Goal: Information Seeking & Learning: Learn about a topic

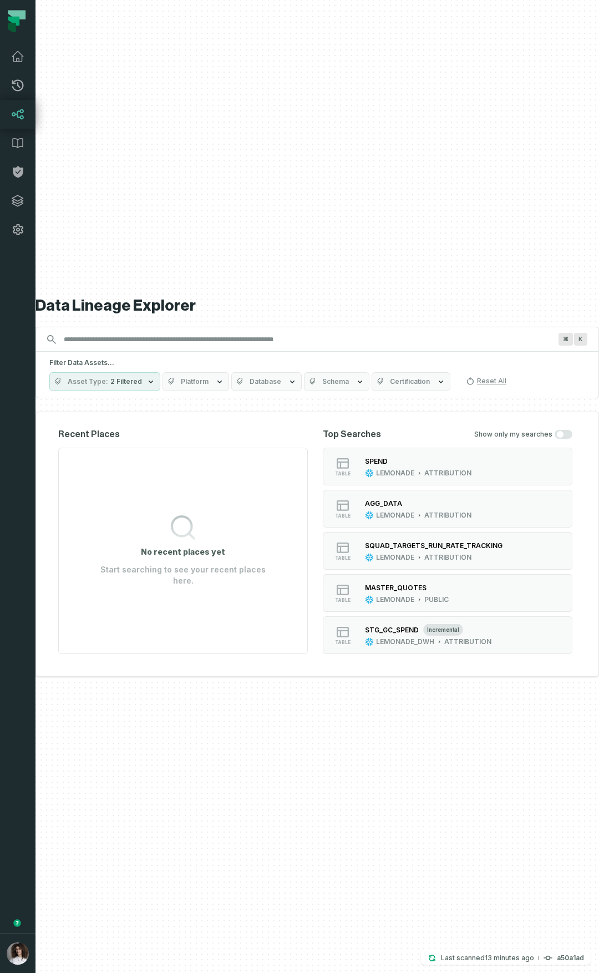
click at [28, 652] on button "button" at bounding box center [18, 588] width 36 height 689
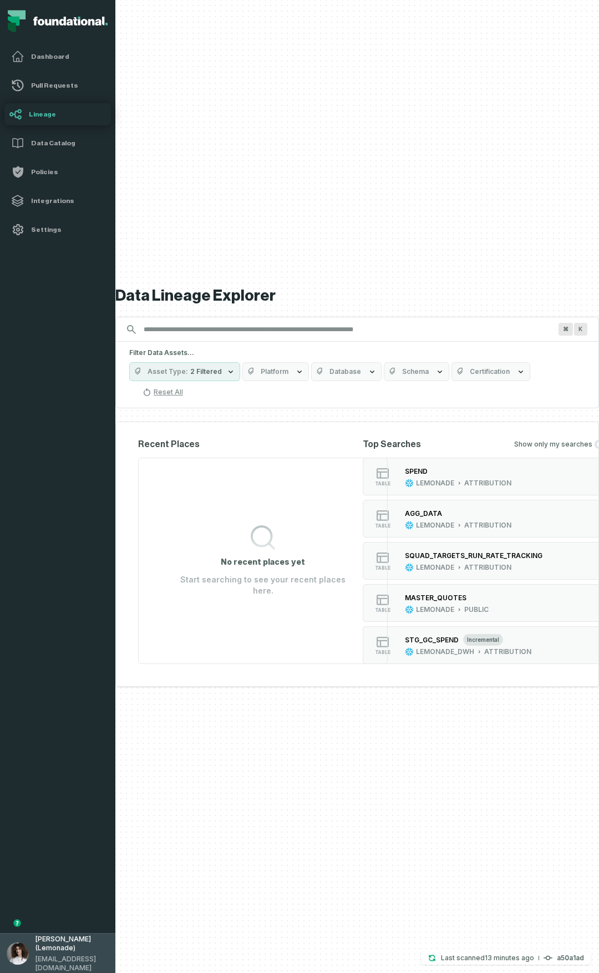
click at [53, 963] on span "[EMAIL_ADDRESS][DOMAIN_NAME]" at bounding box center [72, 964] width 73 height 18
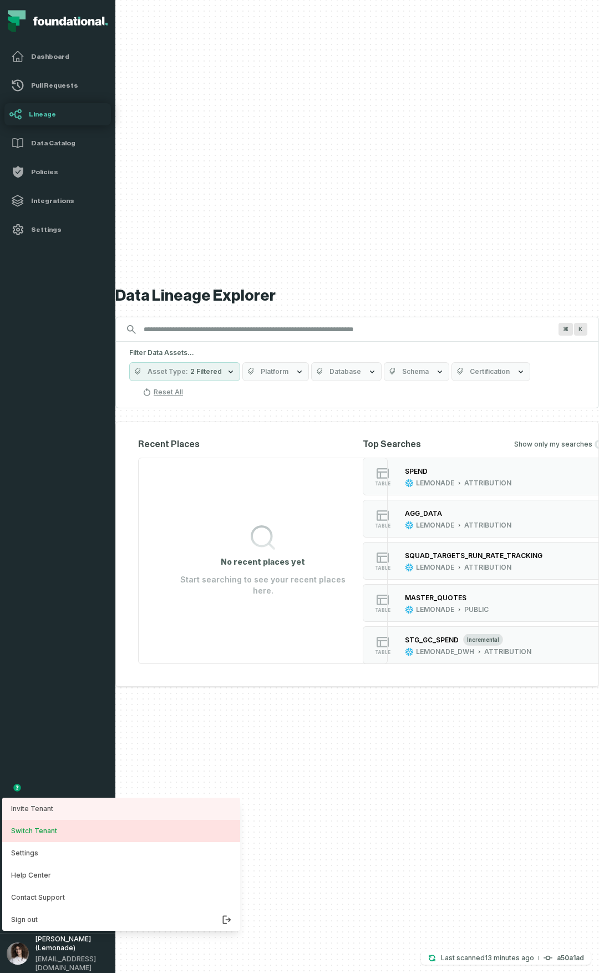
click at [84, 831] on button "Switch Tenant" at bounding box center [121, 831] width 238 height 22
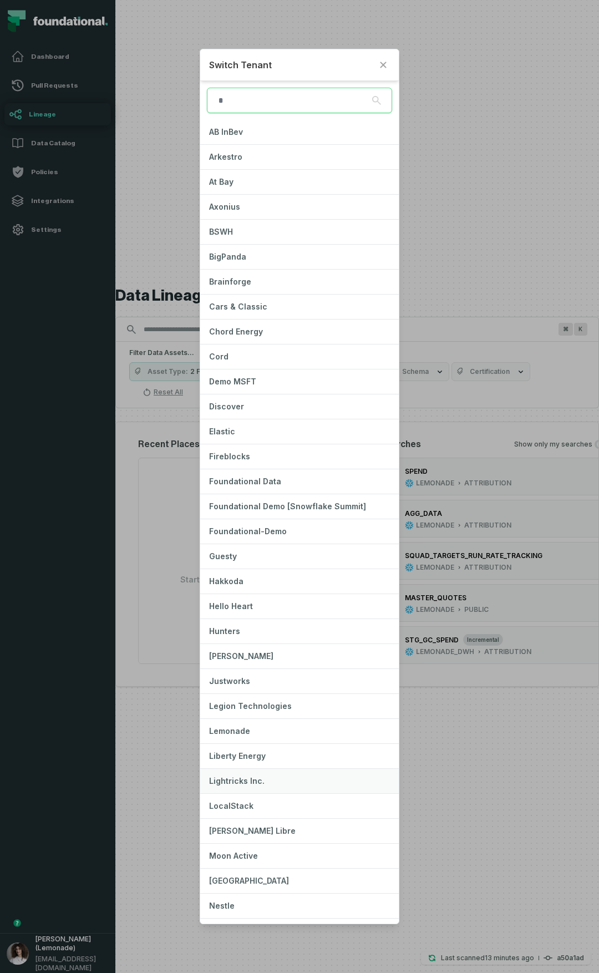
click at [253, 778] on span "Lightricks Inc." at bounding box center [236, 780] width 55 height 9
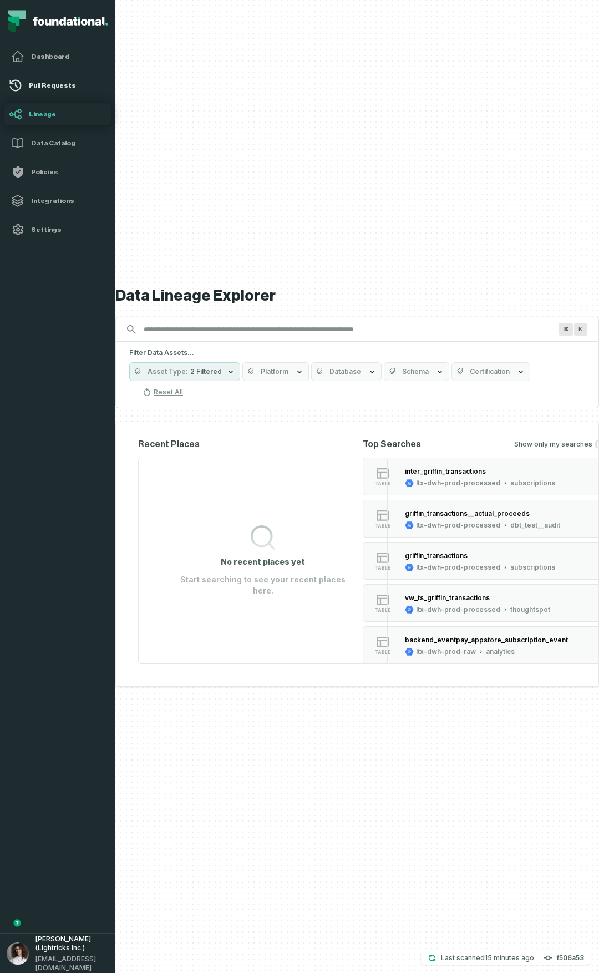
click at [22, 88] on link "Pull Requests" at bounding box center [57, 85] width 107 height 22
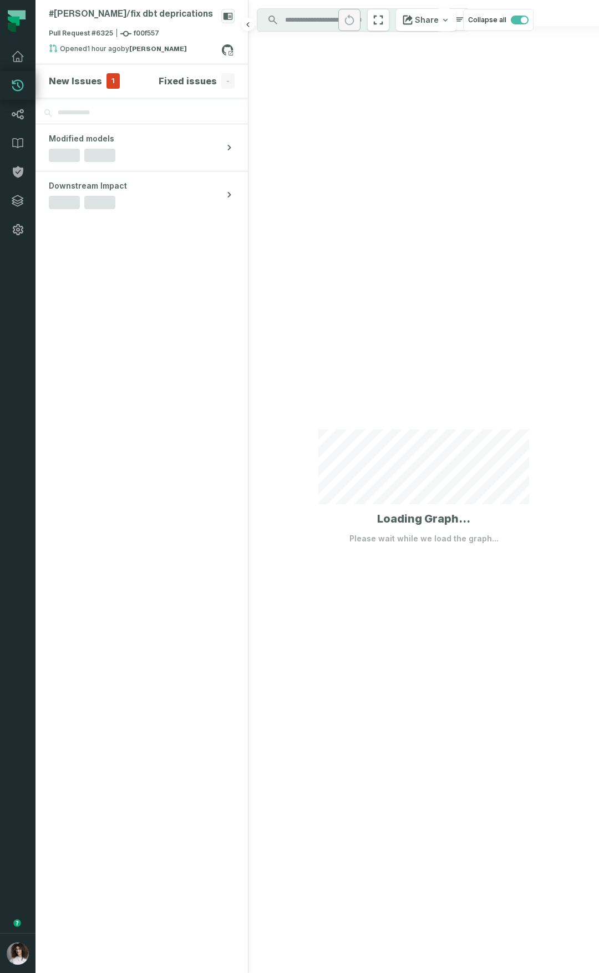
click at [59, 82] on h4 "New Issues" at bounding box center [75, 80] width 53 height 13
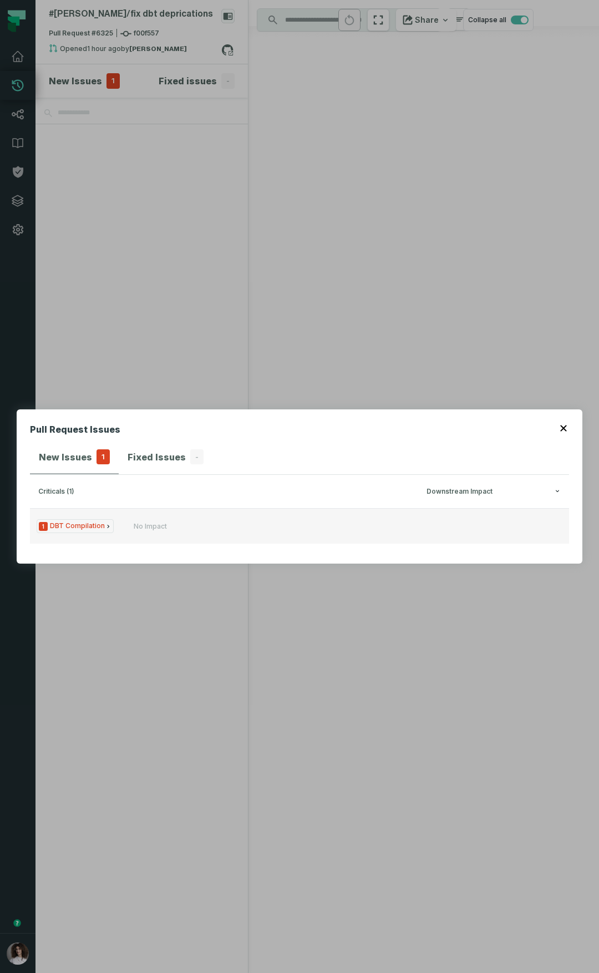
click at [115, 515] on button "1 DBT Compilation No Impact" at bounding box center [299, 526] width 539 height 36
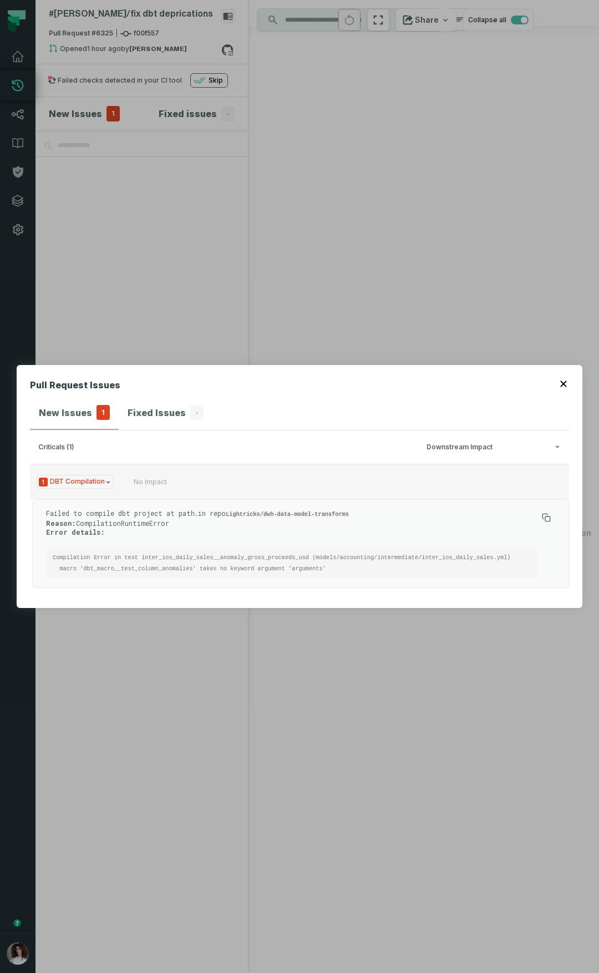
click at [117, 473] on button "1 DBT Compilation No Impact" at bounding box center [299, 482] width 539 height 36
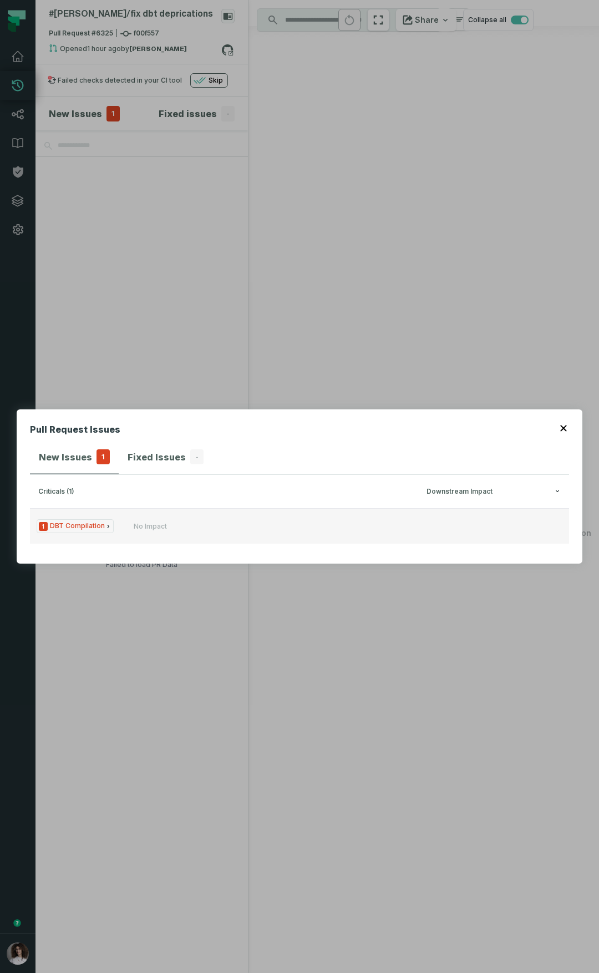
click at [206, 539] on button "1 DBT Compilation No Impact" at bounding box center [299, 526] width 539 height 36
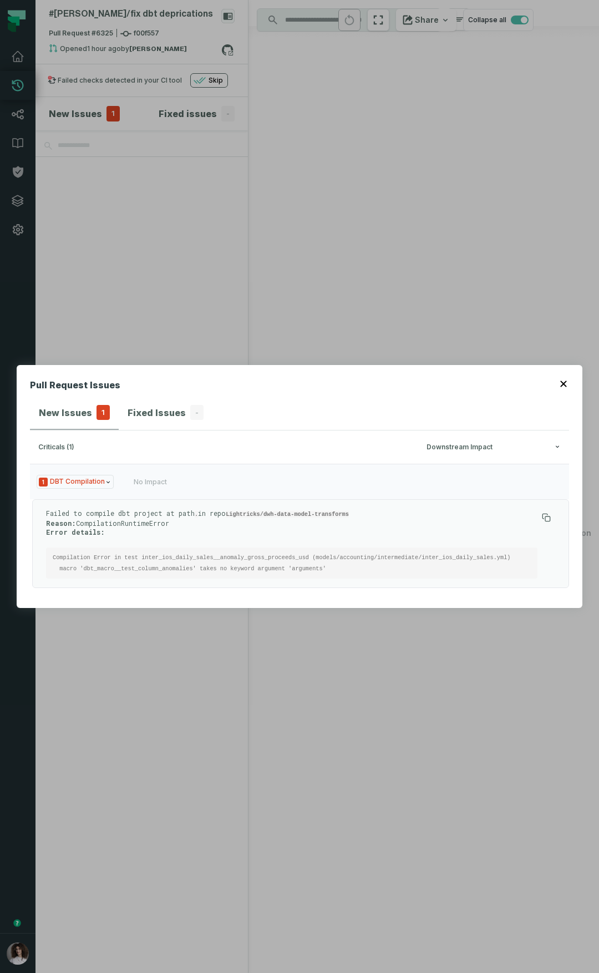
click at [165, 575] on pre "Compilation Error in test inter_ios_daily_sales__anomaly_gross_proceeds_usd (mo…" at bounding box center [291, 562] width 491 height 31
click at [170, 567] on code "Compilation Error in test inter_ios_daily_sales__anomaly_gross_proceeds_usd (mo…" at bounding box center [282, 563] width 458 height 18
click at [138, 575] on pre "Compilation Error in test inter_ios_daily_sales__anomaly_gross_proceeds_usd (mo…" at bounding box center [291, 562] width 491 height 31
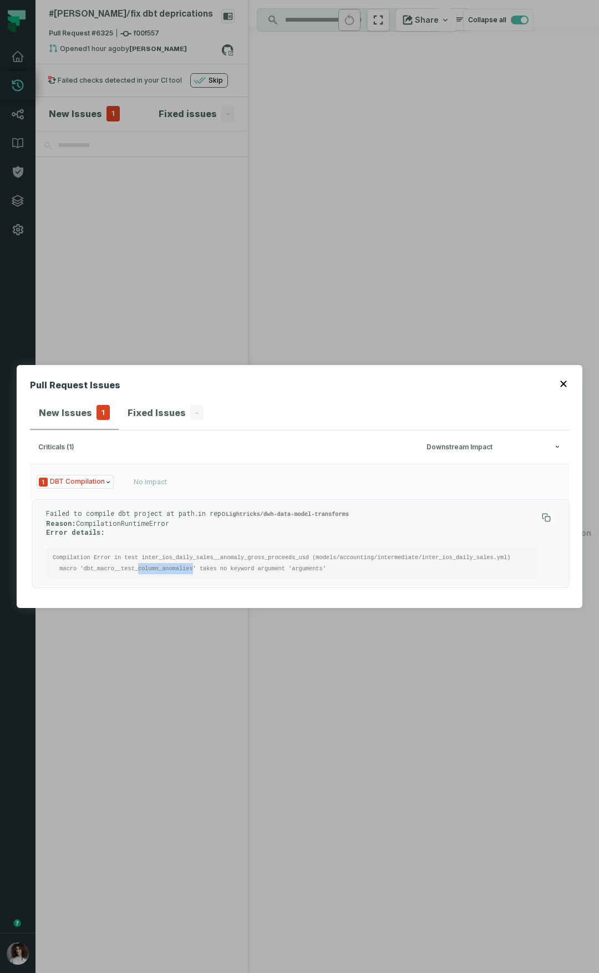
drag, startPoint x: 139, startPoint y: 569, endPoint x: 193, endPoint y: 566, distance: 54.4
click at [192, 568] on code "Compilation Error in test inter_ios_daily_sales__anomaly_gross_proceeds_usd (mo…" at bounding box center [282, 563] width 458 height 18
click at [361, 536] on div "Failed to compile dbt project at path . in repo Lightricks/dwh-data-model-trans…" at bounding box center [291, 544] width 491 height 70
click at [266, 395] on div "Pull Request Issues New Issues 1 Fixed Issues - criticals (1) Downstream Impact…" at bounding box center [300, 487] width 566 height 244
click at [134, 191] on div "Pull Request Issues New Issues 1 Fixed Issues - criticals (1) Downstream Impact…" at bounding box center [299, 486] width 599 height 973
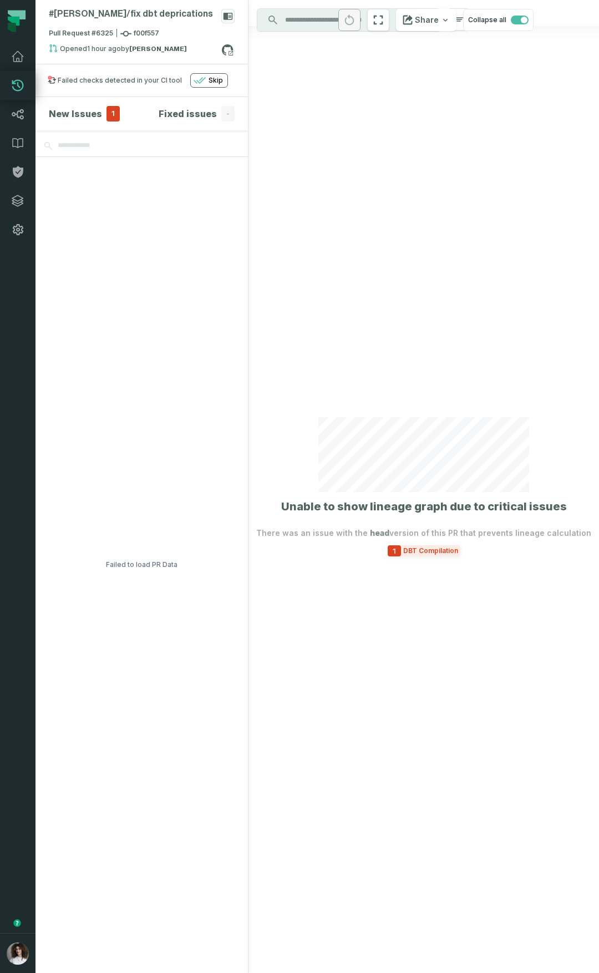
click at [422, 549] on span "DBT Compilation" at bounding box center [430, 550] width 59 height 9
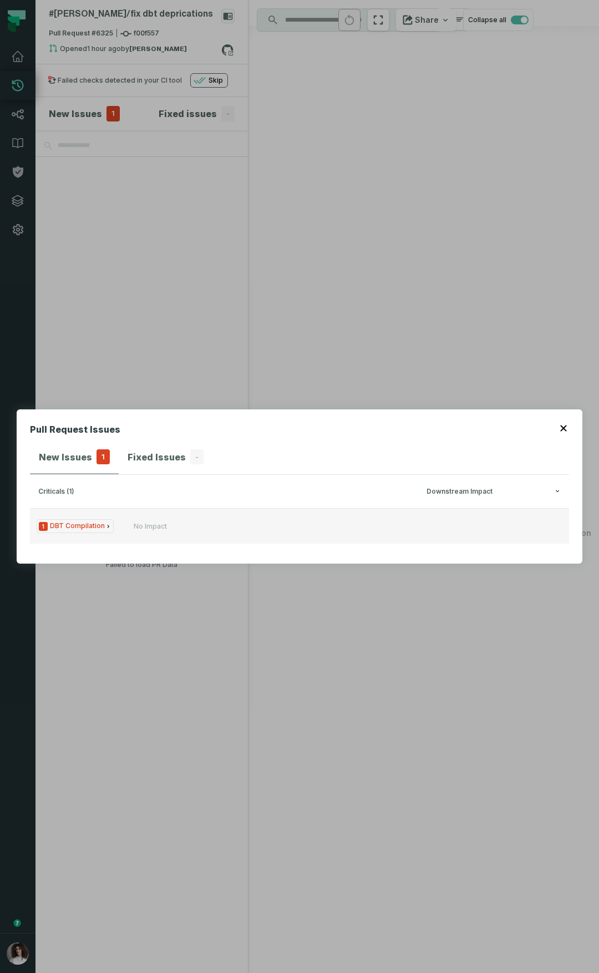
click at [185, 512] on button "1 DBT Compilation No Impact" at bounding box center [299, 526] width 539 height 36
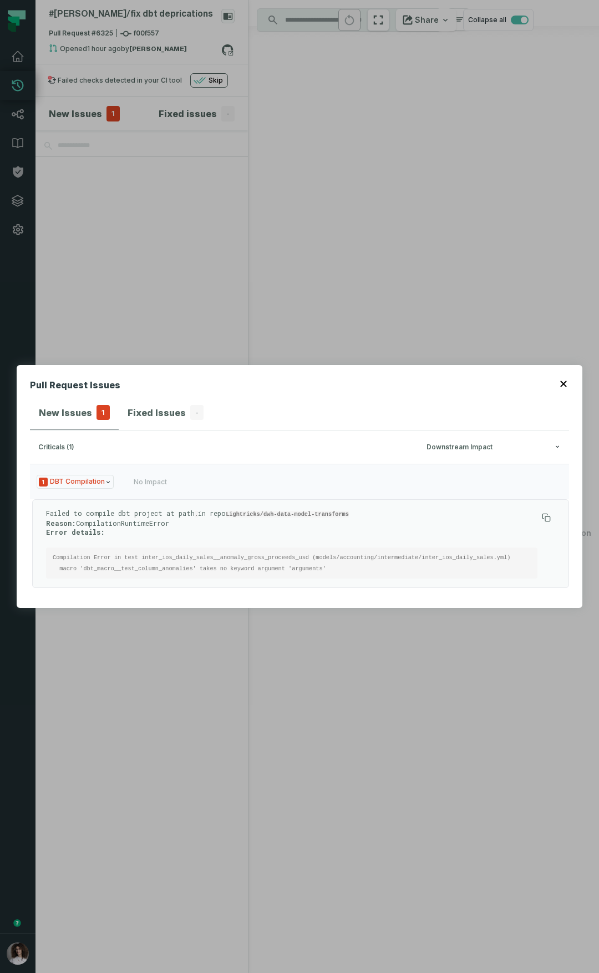
click at [190, 518] on p "Failed to compile dbt project at path . in repo Lightricks/dwh-data-model-trans…" at bounding box center [291, 523] width 491 height 28
click at [265, 561] on pre "Compilation Error in test inter_ios_daily_sales__anomaly_gross_proceeds_usd (mo…" at bounding box center [291, 562] width 491 height 31
copy code "inter_ios_daily_sales__anomaly_gross_proceeds_usd"
click at [460, 552] on pre "Compilation Error in test inter_ios_daily_sales__anomaly_gross_proceeds_usd (mo…" at bounding box center [291, 562] width 491 height 31
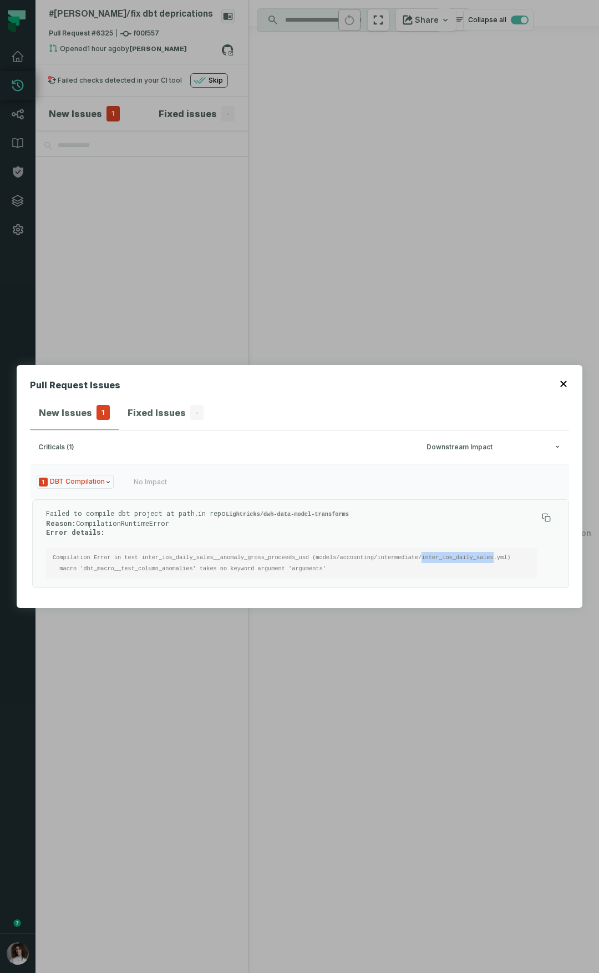
click at [460, 552] on pre "Compilation Error in test inter_ios_daily_sales__anomaly_gross_proceeds_usd (mo…" at bounding box center [291, 562] width 491 height 31
copy code "inter_ios_daily_sales"
click at [115, 564] on pre "Compilation Error in test inter_ios_daily_sales__anomaly_gross_proceeds_usd (mo…" at bounding box center [291, 562] width 491 height 31
copy code "dbt_macro__test_column_anomalies"
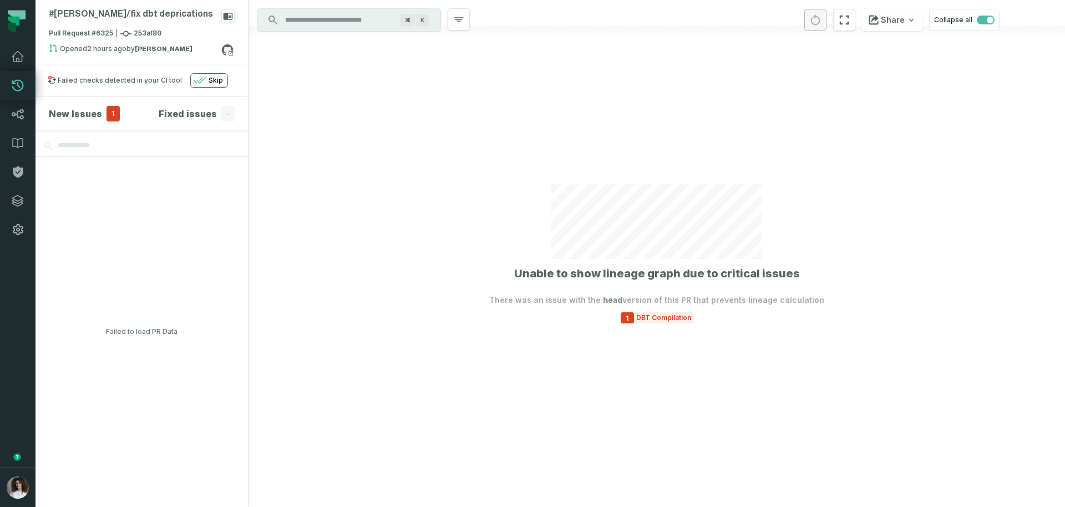
click at [599, 447] on div at bounding box center [657, 253] width 817 height 507
click at [599, 323] on div at bounding box center [657, 253] width 817 height 507
click at [599, 305] on section "Unable to show lineage graph due to critical issues There was an issue with the…" at bounding box center [656, 253] width 335 height 139
click at [599, 323] on div at bounding box center [657, 253] width 817 height 507
click at [599, 326] on div "Discovery Provider cmdk menu ⌘ K Unable to show lineage graph due to critical i…" at bounding box center [657, 253] width 817 height 507
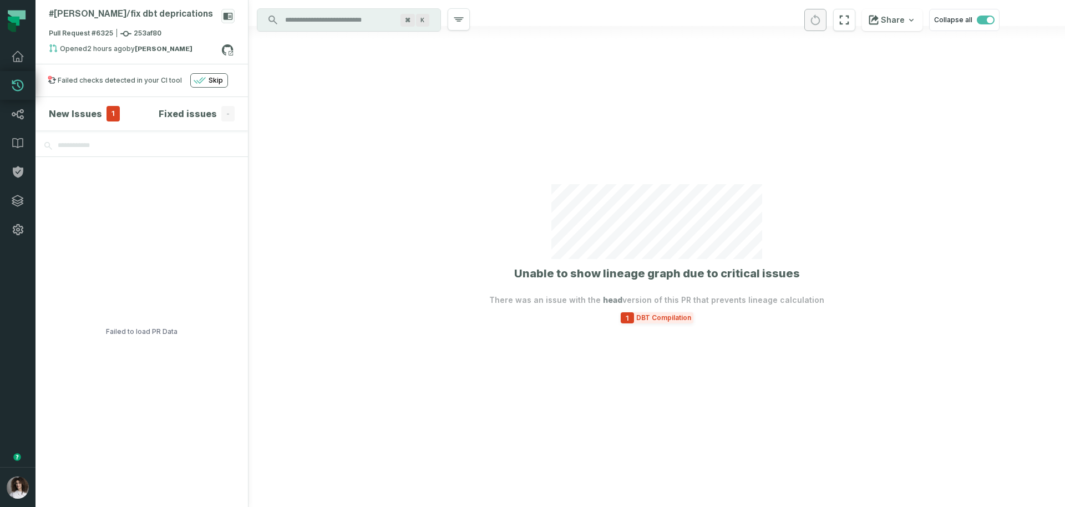
click at [599, 321] on span "1" at bounding box center [627, 317] width 13 height 11
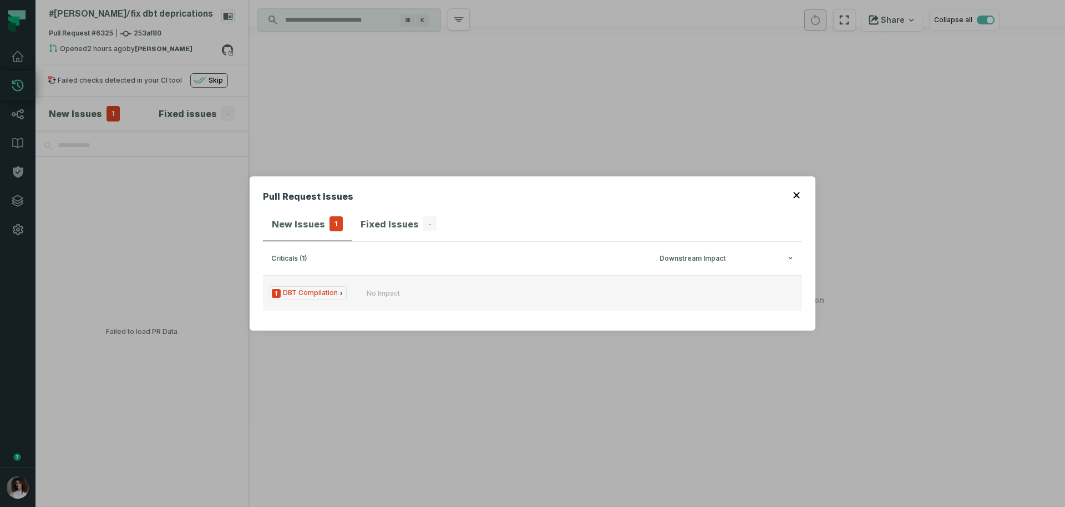
click at [435, 301] on button "1 DBT Compilation No Impact" at bounding box center [532, 293] width 539 height 36
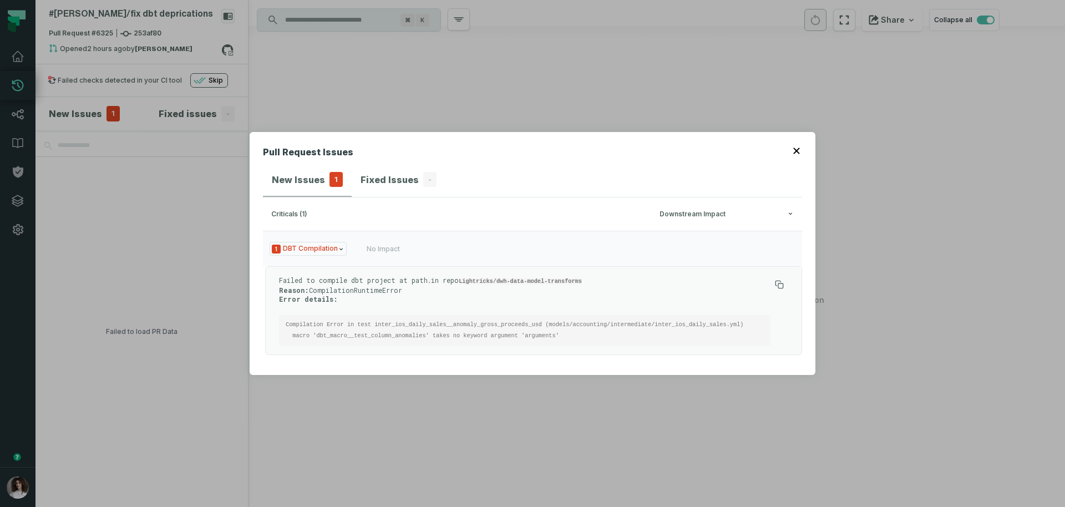
click at [340, 337] on code "Compilation Error in test inter_ios_daily_sales__anomaly_gross_proceeds_usd (mo…" at bounding box center [515, 330] width 458 height 18
click at [335, 334] on code "Compilation Error in test inter_ios_daily_sales__anomaly_gross_proceeds_usd (mo…" at bounding box center [515, 330] width 458 height 18
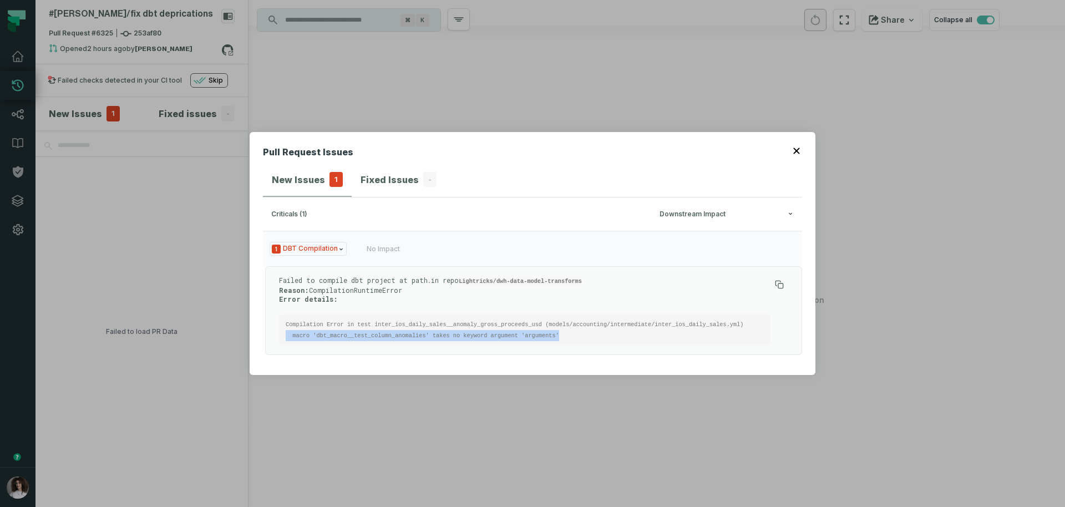
click at [335, 334] on code "Compilation Error in test inter_ios_daily_sales__anomaly_gross_proceeds_usd (mo…" at bounding box center [515, 330] width 458 height 18
click at [576, 333] on pre "Compilation Error in test inter_ios_daily_sales__anomaly_gross_proceeds_usd (mo…" at bounding box center [524, 330] width 491 height 31
click at [318, 335] on code "Compilation Error in test inter_ios_daily_sales__anomaly_gross_proceeds_usd (mo…" at bounding box center [515, 330] width 458 height 18
click at [318, 336] on code "Compilation Error in test inter_ios_daily_sales__anomaly_gross_proceeds_usd (mo…" at bounding box center [515, 330] width 458 height 18
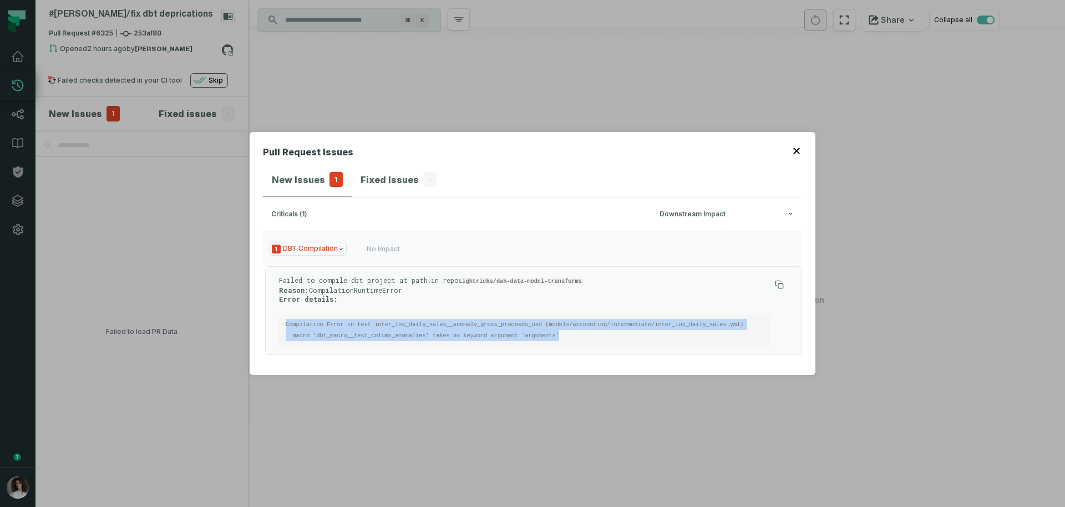
drag, startPoint x: 585, startPoint y: 341, endPoint x: 274, endPoint y: 313, distance: 311.9
click at [231, 316] on div "Pull Request Issues New Issues 1 Fixed Issues - criticals (1) Downstream Impact…" at bounding box center [532, 253] width 1065 height 507
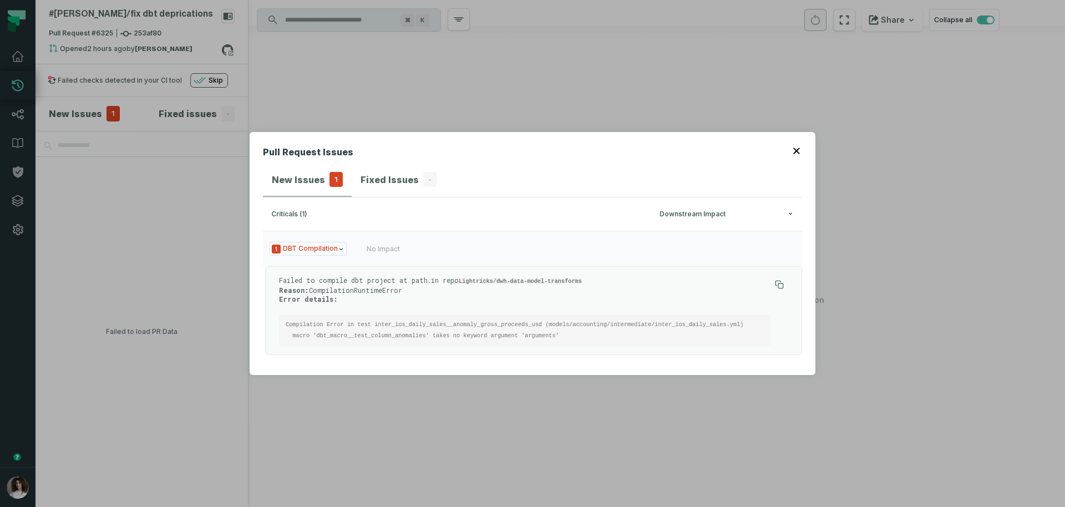
click at [599, 305] on div "Failed to compile dbt project at path . in repo Lightricks/dwh-data-model-trans…" at bounding box center [524, 311] width 491 height 70
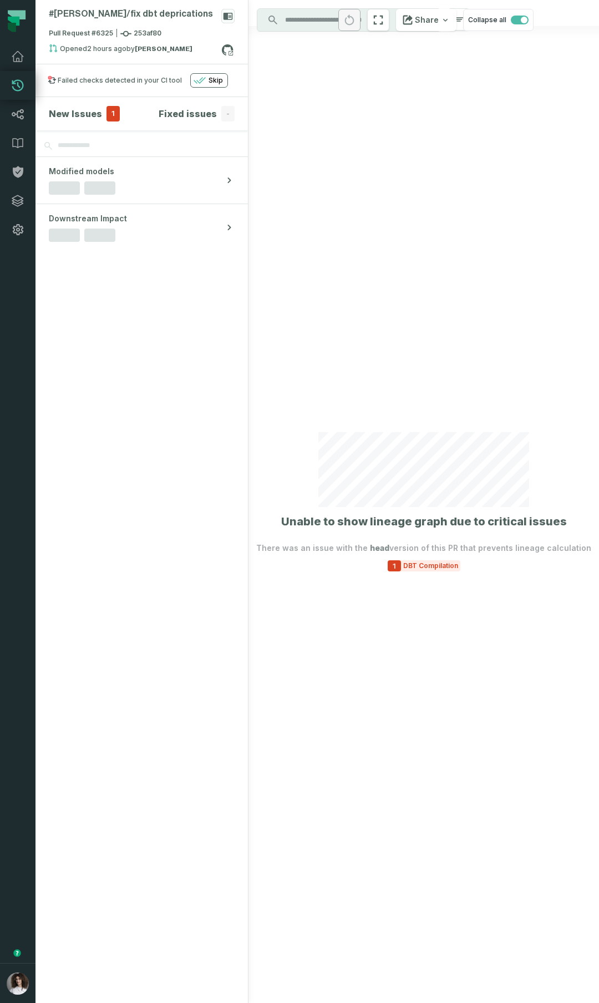
click at [425, 239] on div at bounding box center [424, 501] width 351 height 1003
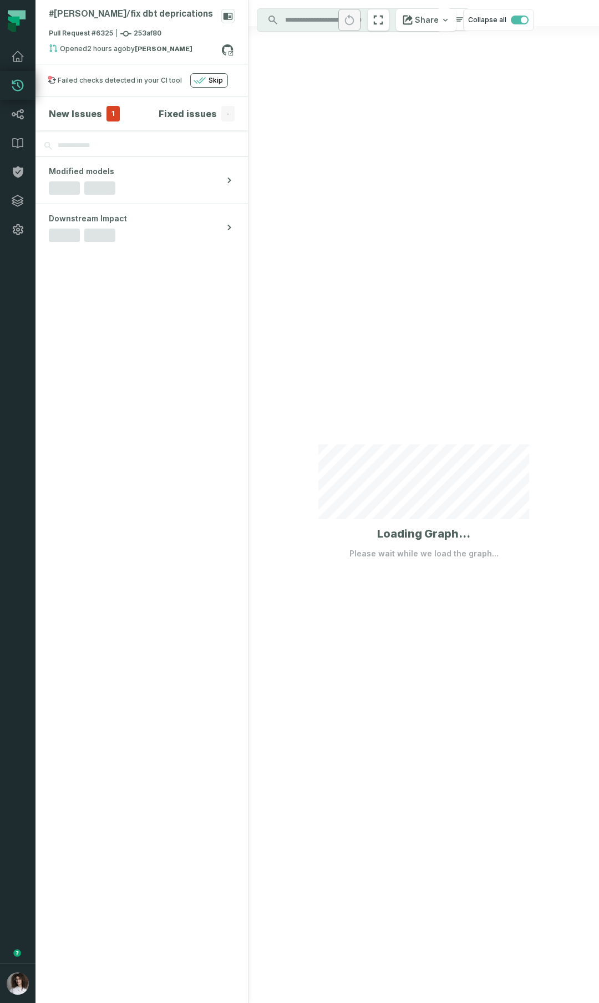
click at [470, 253] on div at bounding box center [424, 501] width 351 height 1003
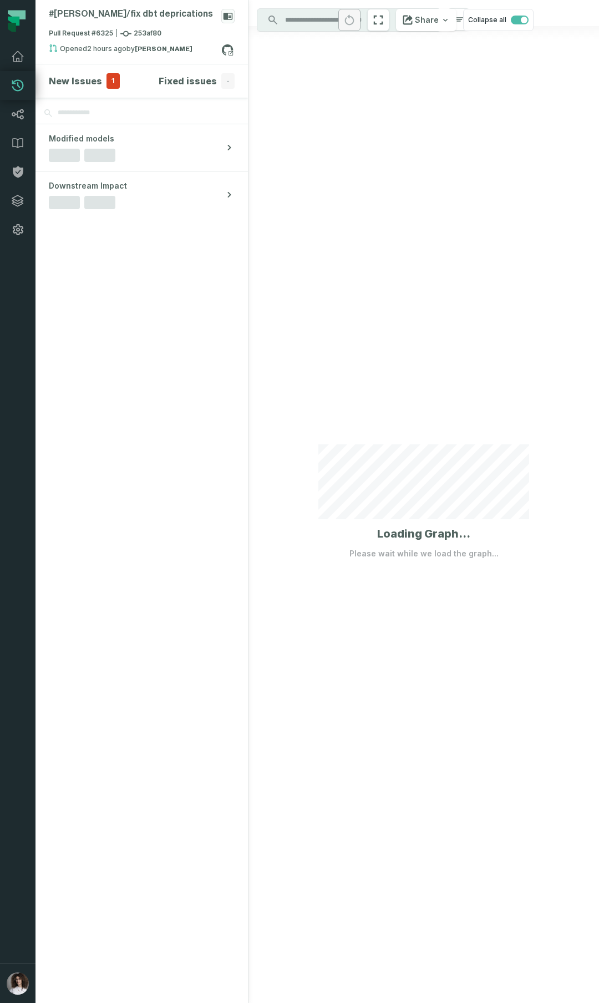
click at [465, 247] on div at bounding box center [424, 501] width 351 height 1003
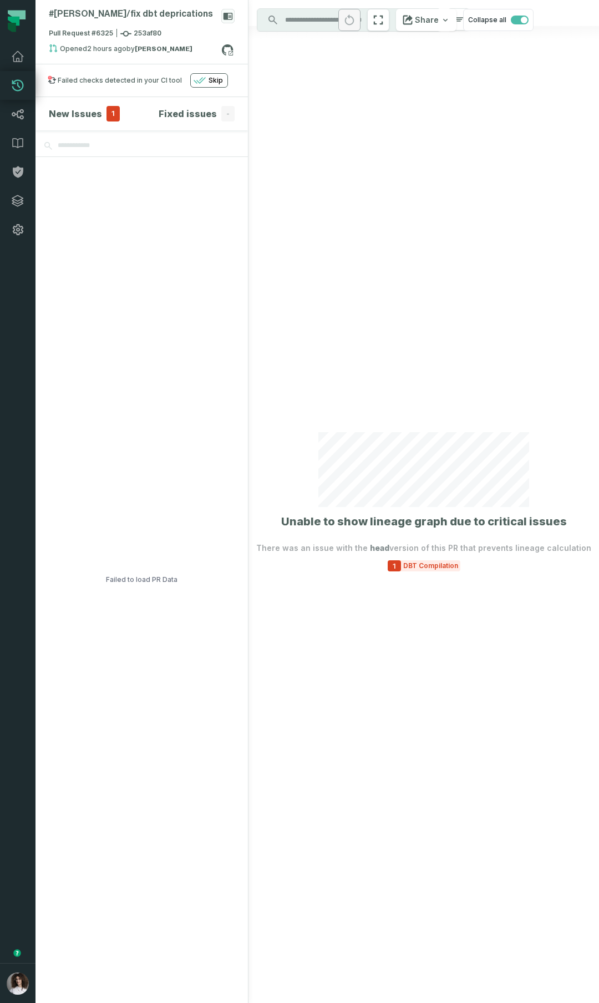
click at [376, 286] on div at bounding box center [424, 501] width 351 height 1003
click at [382, 303] on div at bounding box center [424, 501] width 351 height 1003
click at [442, 230] on div at bounding box center [424, 501] width 351 height 1003
click at [410, 576] on div at bounding box center [424, 501] width 351 height 1003
click at [412, 565] on span "DBT Compilation" at bounding box center [430, 565] width 59 height 9
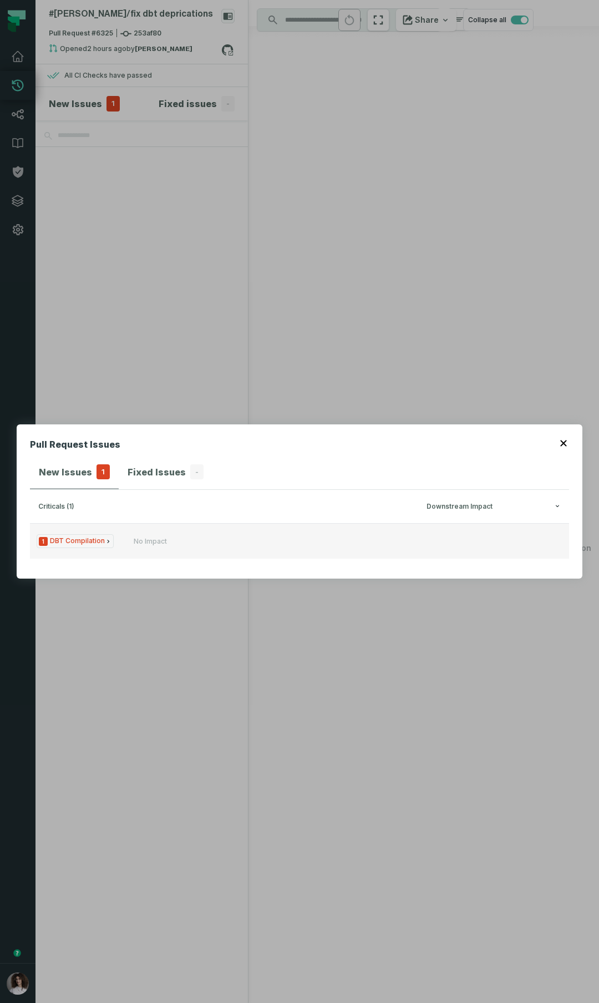
click at [247, 533] on button "1 DBT Compilation No Impact" at bounding box center [299, 541] width 539 height 36
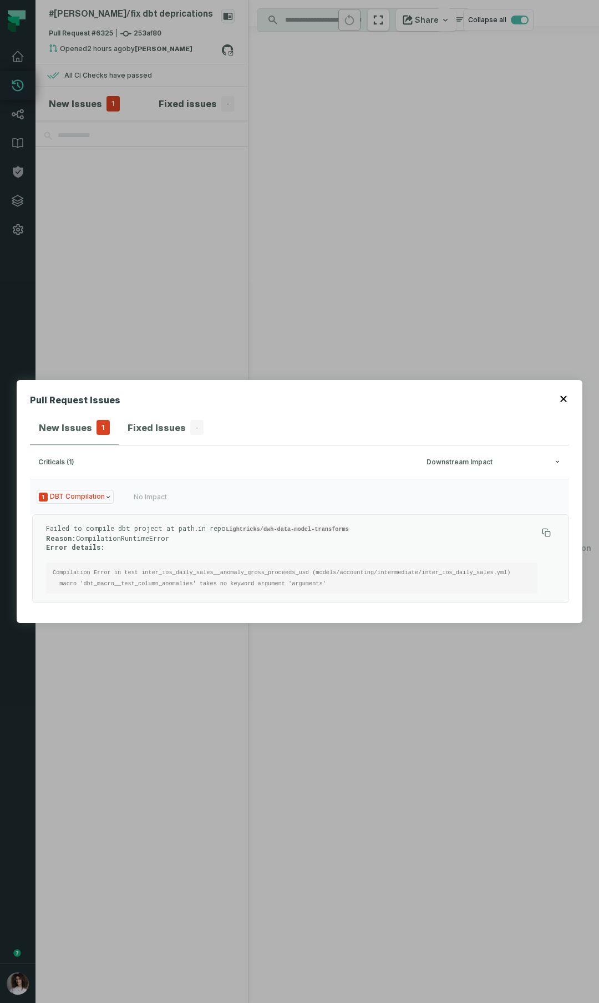
click at [407, 294] on div "Pull Request Issues New Issues 1 Fixed Issues - criticals (1) Downstream Impact…" at bounding box center [299, 501] width 599 height 1003
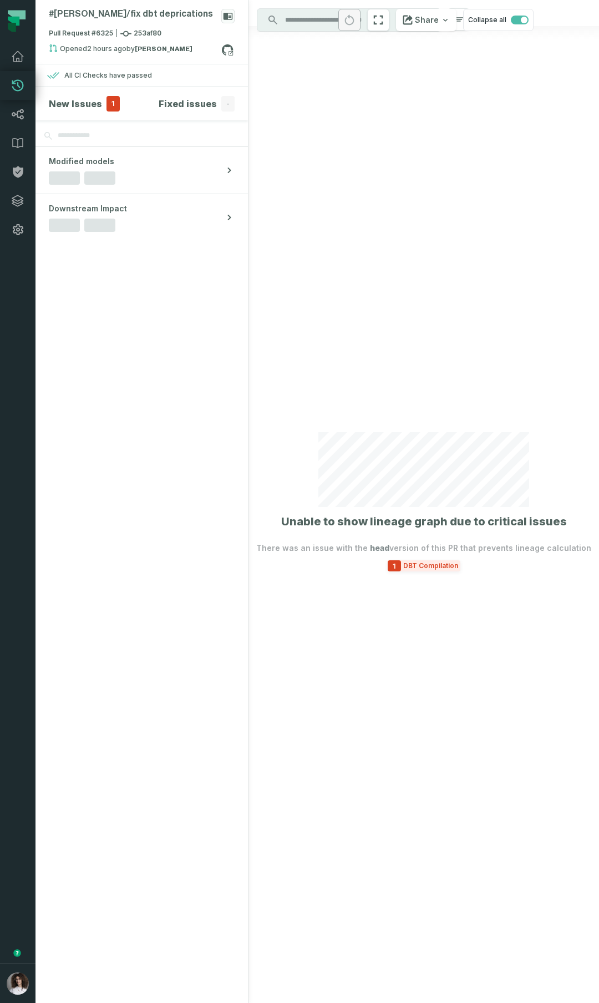
click at [439, 567] on span "DBT Compilation" at bounding box center [430, 565] width 59 height 9
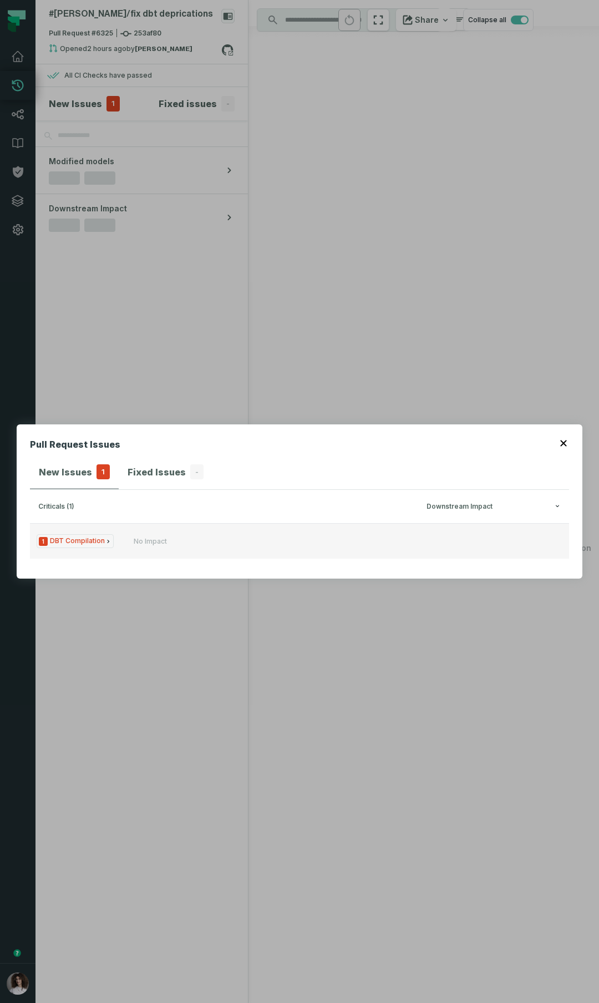
click at [393, 531] on button "1 DBT Compilation No Impact" at bounding box center [299, 541] width 539 height 36
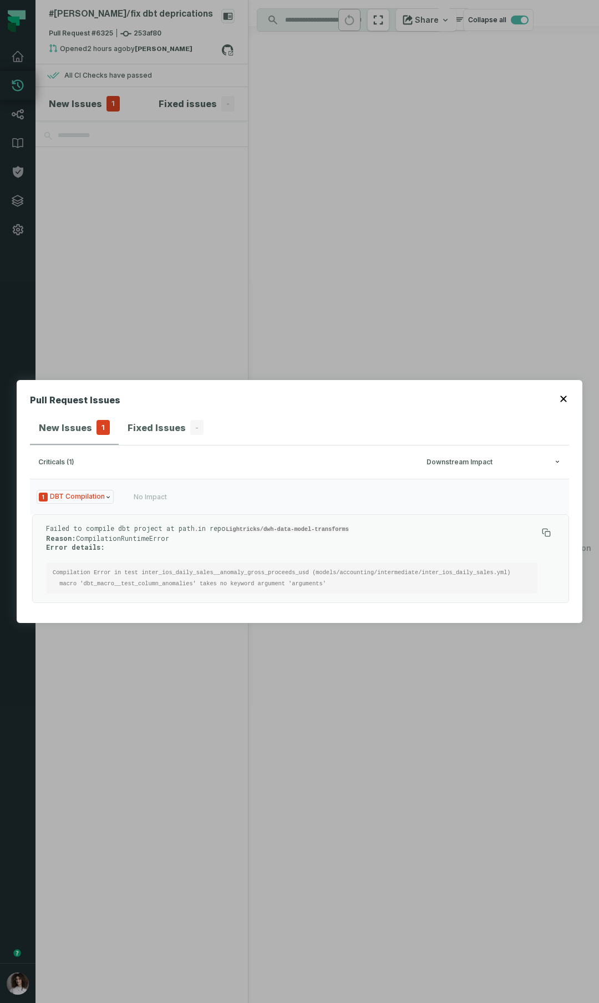
click at [286, 238] on div "Pull Request Issues New Issues 1 Fixed Issues - criticals (1) Downstream Impact…" at bounding box center [299, 501] width 599 height 1003
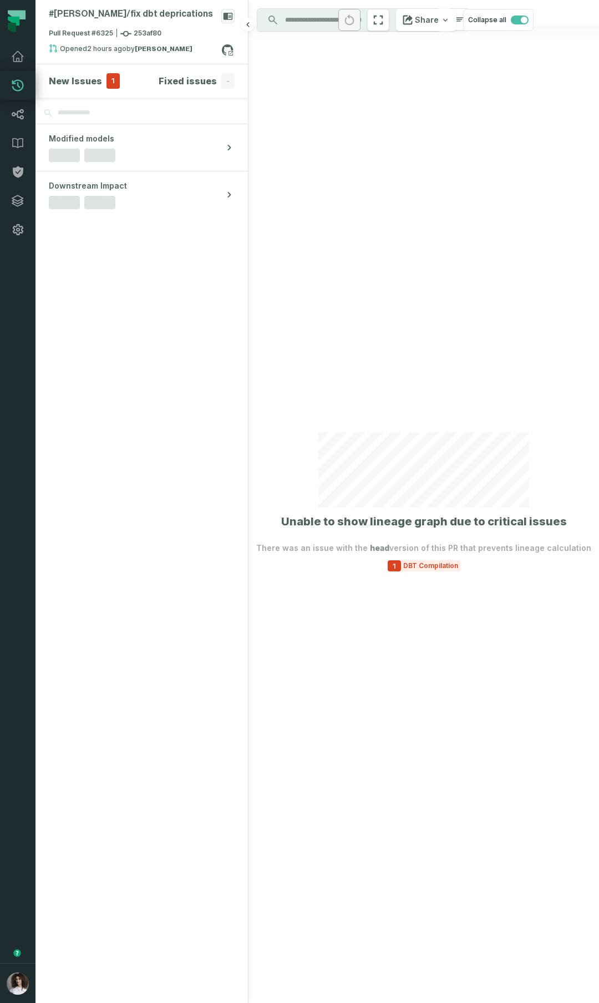
click at [218, 579] on section "New Issues 1 Fixed issues - Modified models Downstream Impact" at bounding box center [142, 533] width 212 height 939
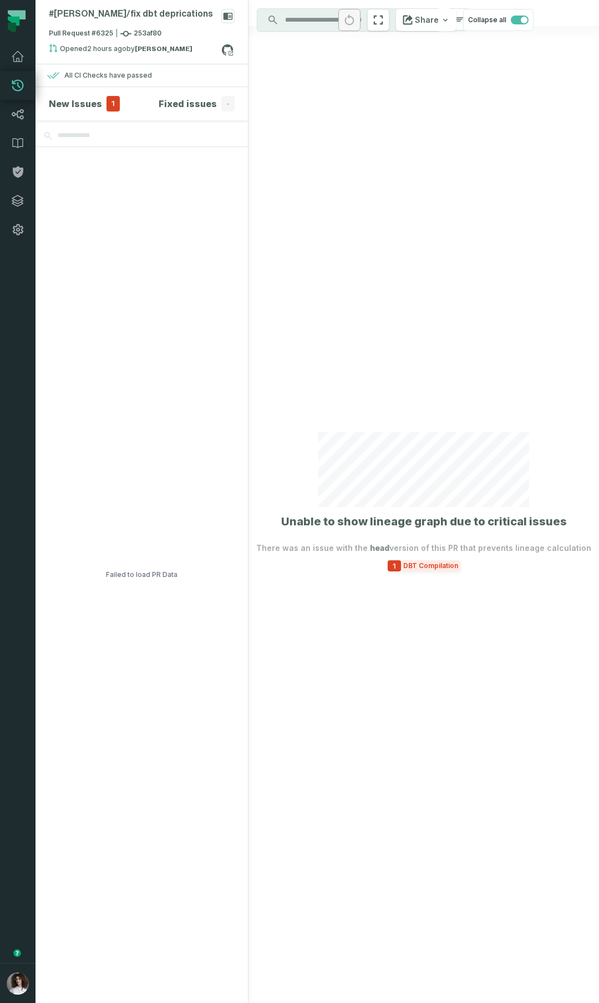
click at [425, 568] on span "DBT Compilation" at bounding box center [430, 565] width 59 height 9
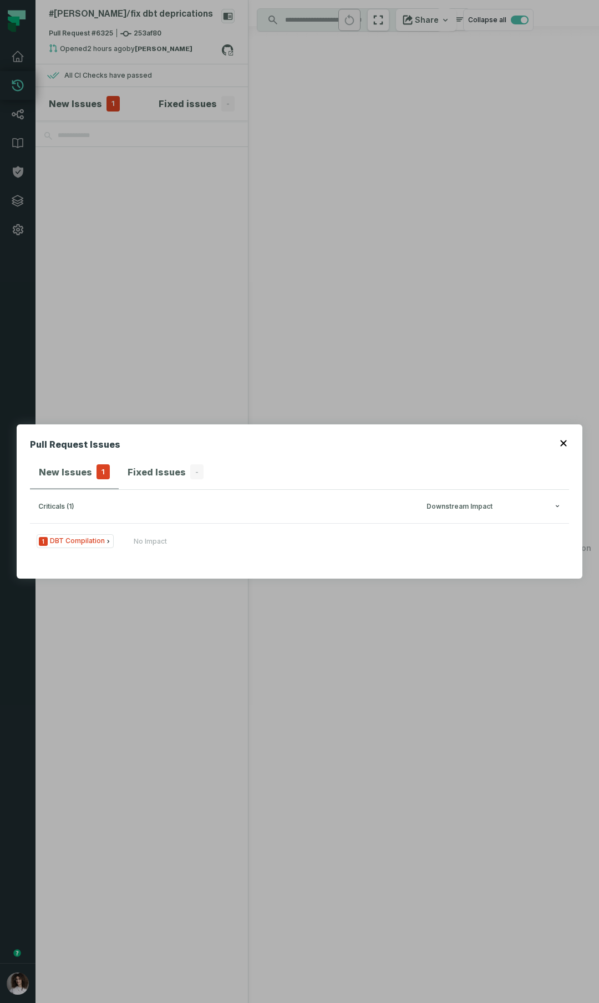
click at [207, 514] on h3 "criticals (1) Downstream Impact" at bounding box center [299, 506] width 539 height 33
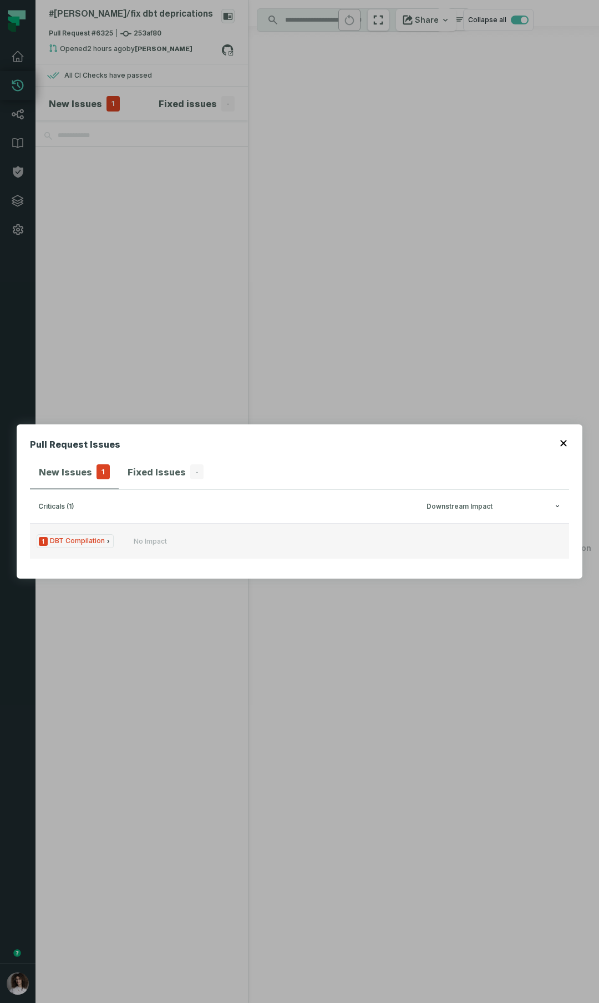
click at [195, 540] on div "No Impact" at bounding box center [200, 541] width 133 height 9
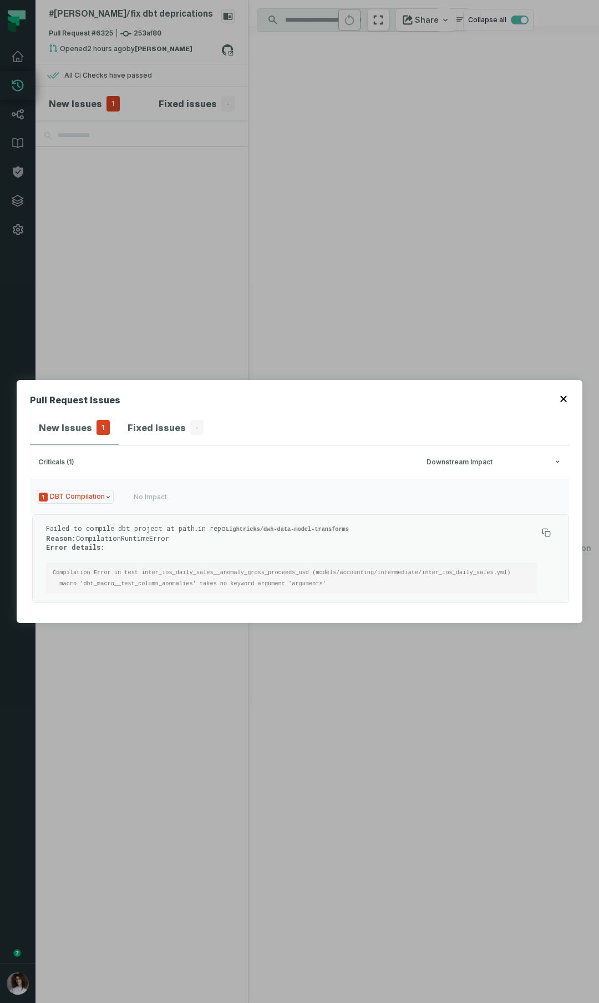
click at [97, 471] on h3 "criticals (1) Downstream Impact" at bounding box center [299, 461] width 539 height 33
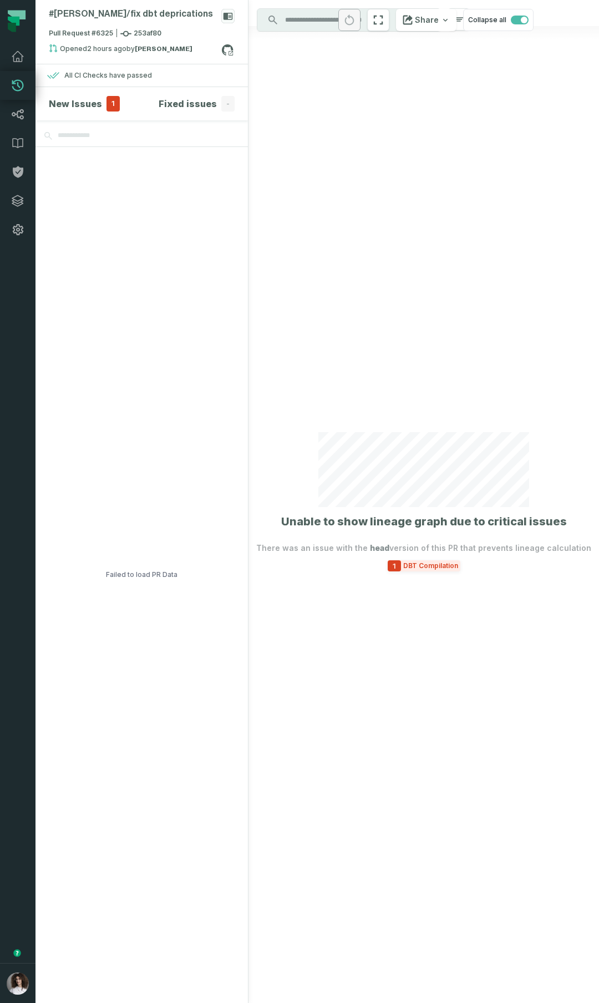
click at [414, 562] on span "DBT Compilation" at bounding box center [430, 565] width 59 height 9
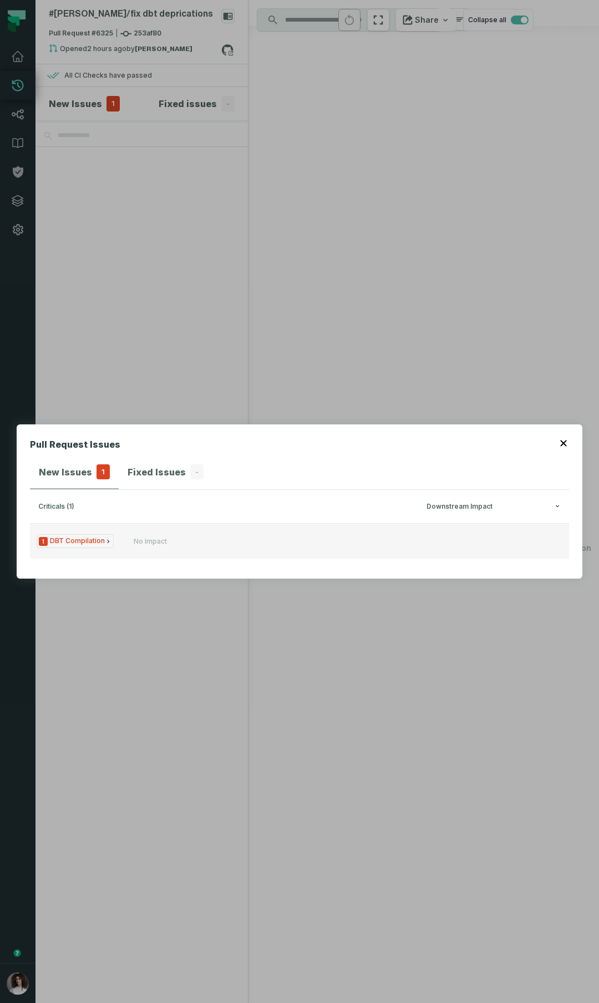
click at [297, 529] on button "1 DBT Compilation No Impact" at bounding box center [299, 541] width 539 height 36
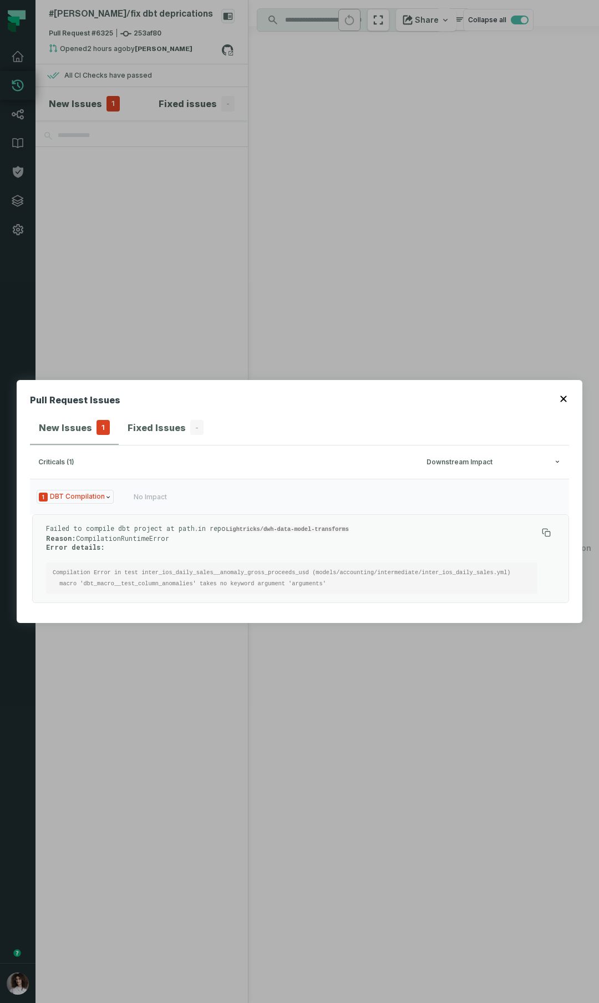
click at [244, 293] on div "Pull Request Issues New Issues 1 Fixed Issues - criticals (1) Downstream Impact…" at bounding box center [299, 501] width 599 height 1003
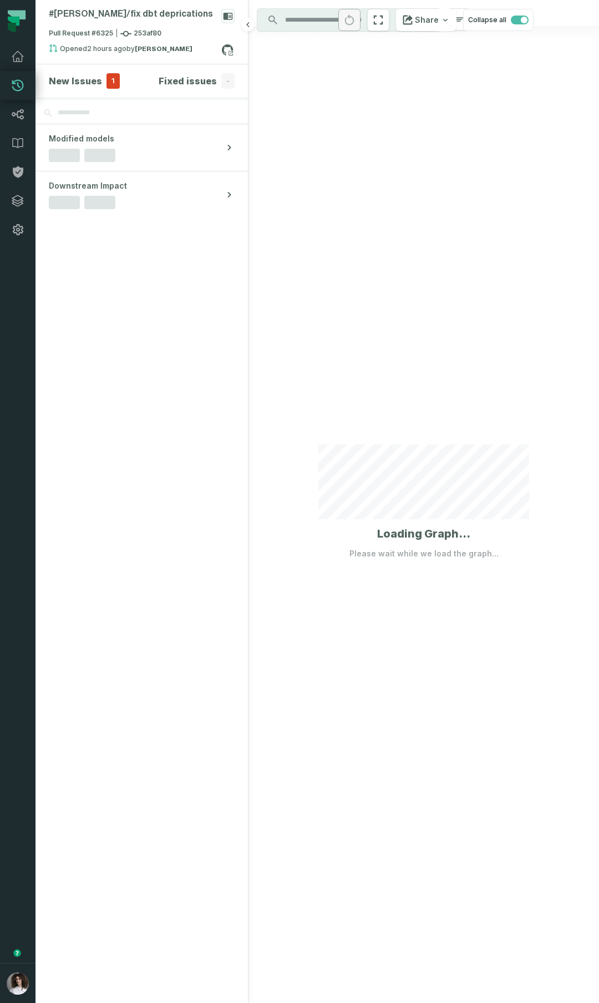
click at [84, 71] on section "New Issues 1 Fixed issues -" at bounding box center [142, 80] width 212 height 33
click at [79, 83] on h4 "New Issues" at bounding box center [75, 80] width 53 height 13
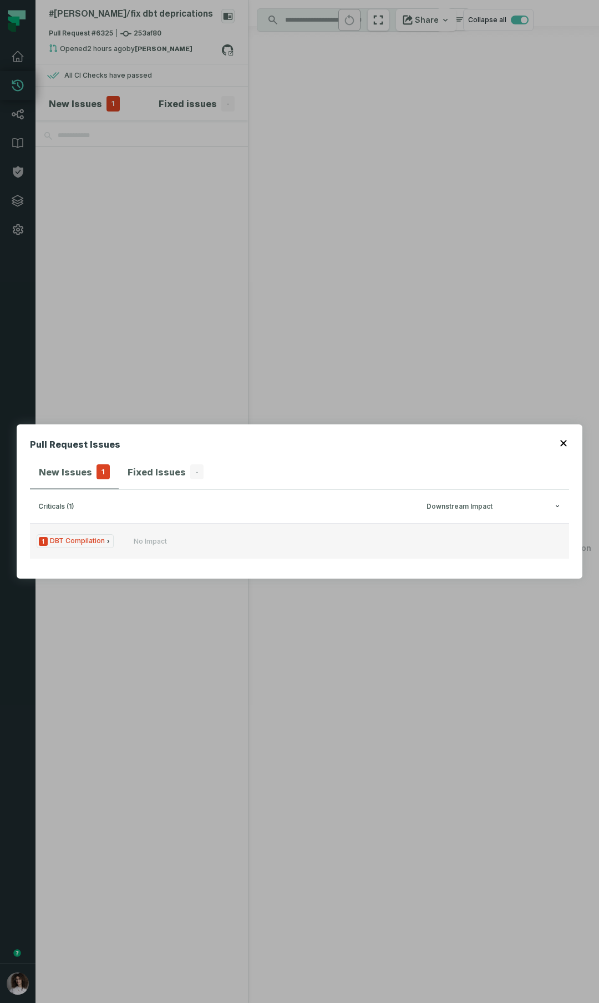
click at [293, 556] on button "1 DBT Compilation No Impact" at bounding box center [299, 541] width 539 height 36
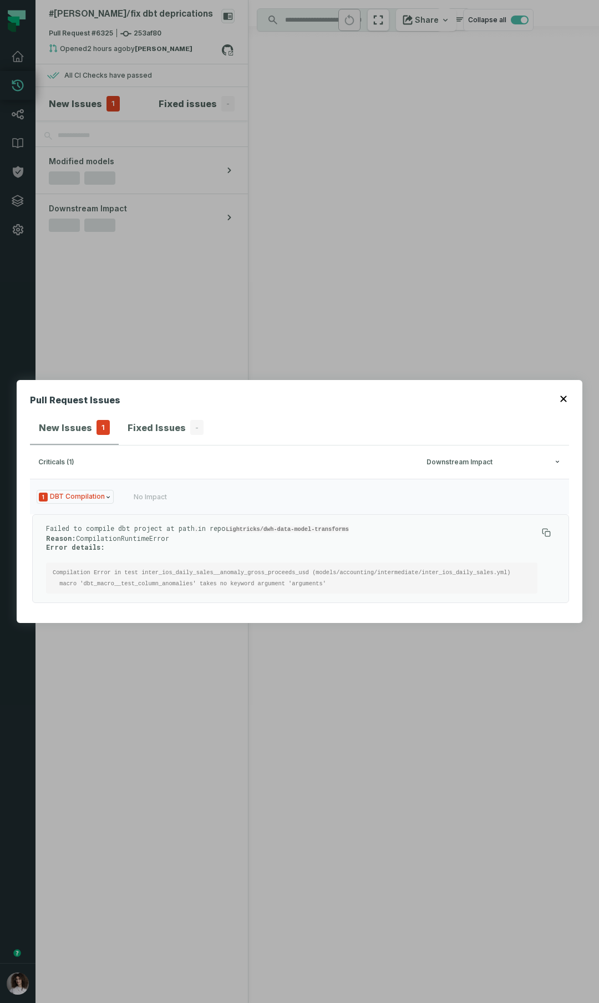
click at [144, 55] on div "Pull Request Issues New Issues 1 Fixed Issues - criticals (1) Downstream Impact…" at bounding box center [299, 501] width 599 height 1003
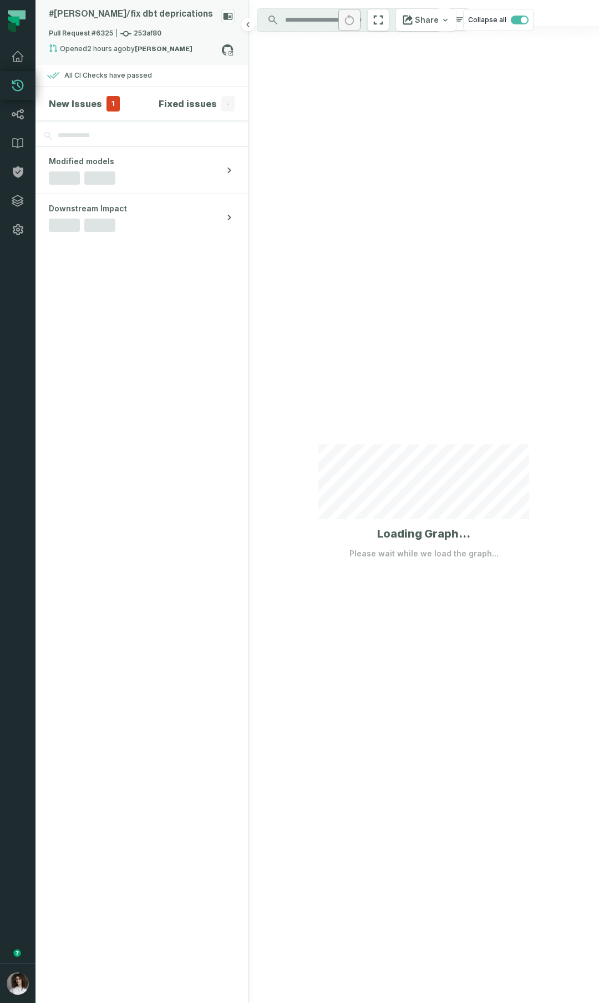
click at [229, 17] on rect at bounding box center [227, 16] width 13 height 14
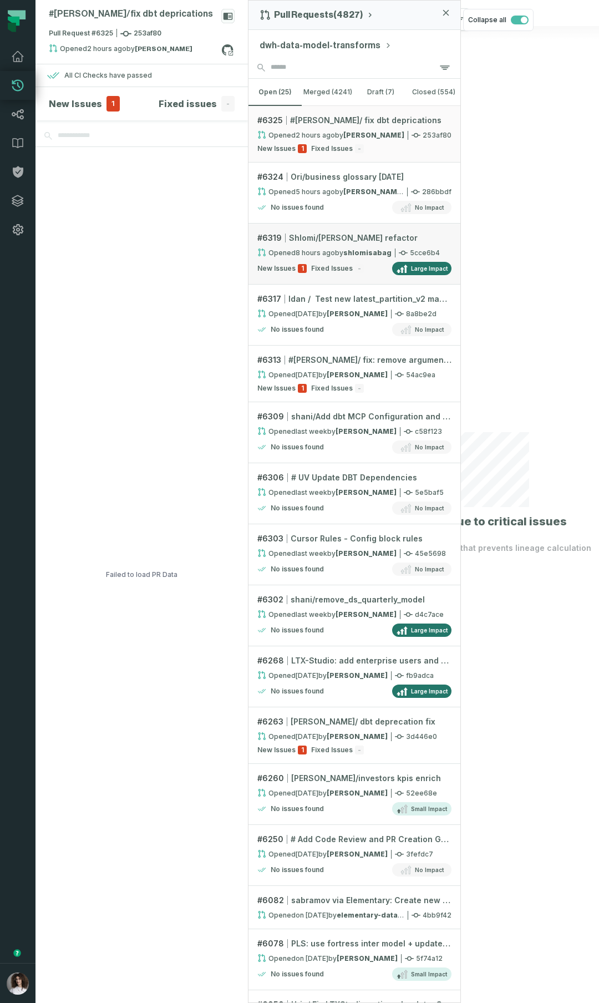
click at [341, 258] on link "# 6319 Shlomi/griffin refactor Opened 10/15/2025, 9:14:25 AM by shlomisabag 5cc…" at bounding box center [355, 254] width 212 height 61
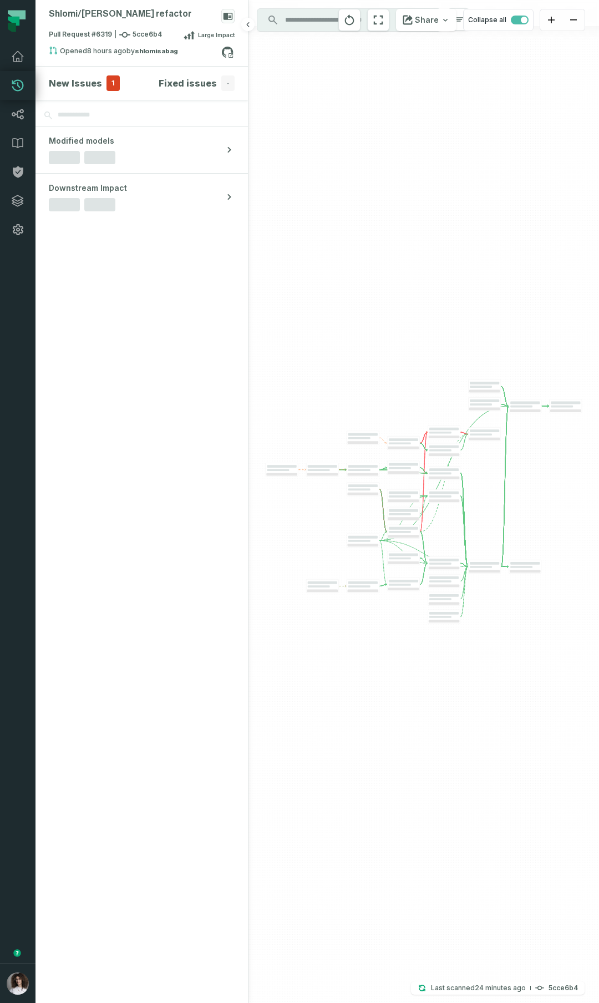
click at [92, 79] on h4 "New Issues" at bounding box center [75, 83] width 53 height 13
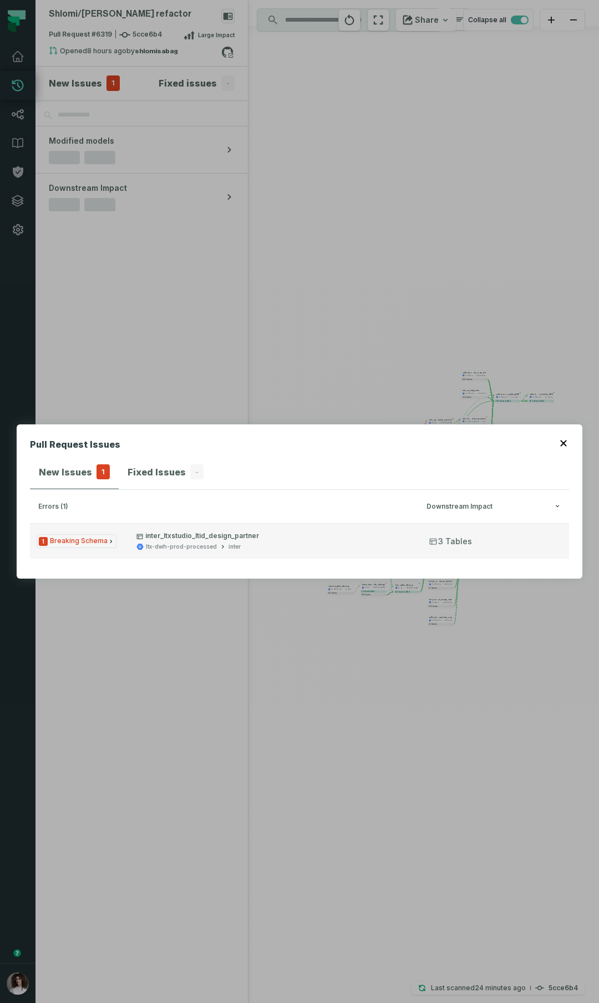
click at [293, 527] on button "1 Breaking Schema inter_ltxstudio_ltid_design_partner ltx-dwh-prod-processed in…" at bounding box center [299, 541] width 539 height 36
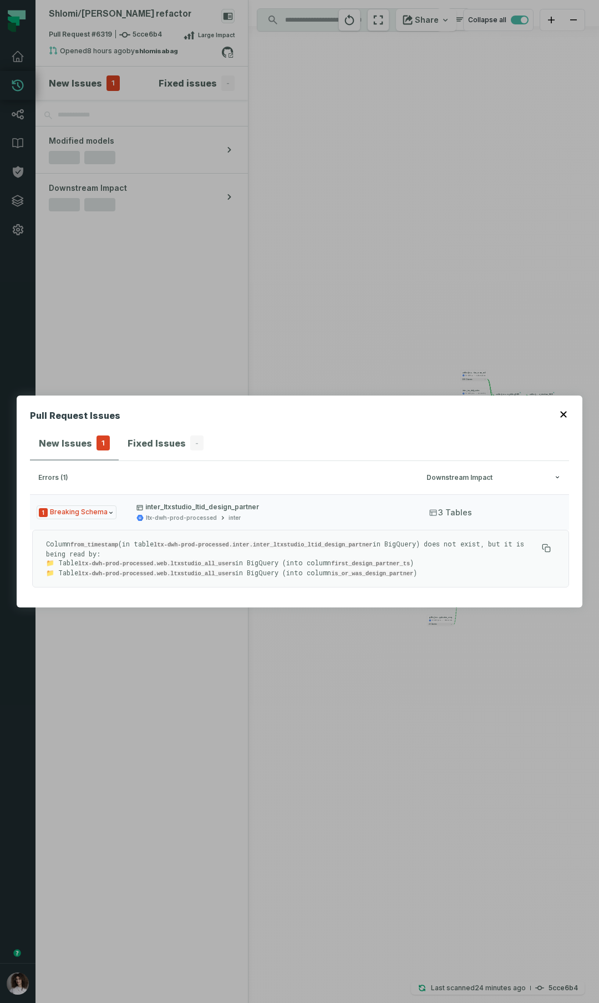
click at [289, 511] on p "inter_ltxstudio_ltid_design_partner" at bounding box center [272, 507] width 273 height 9
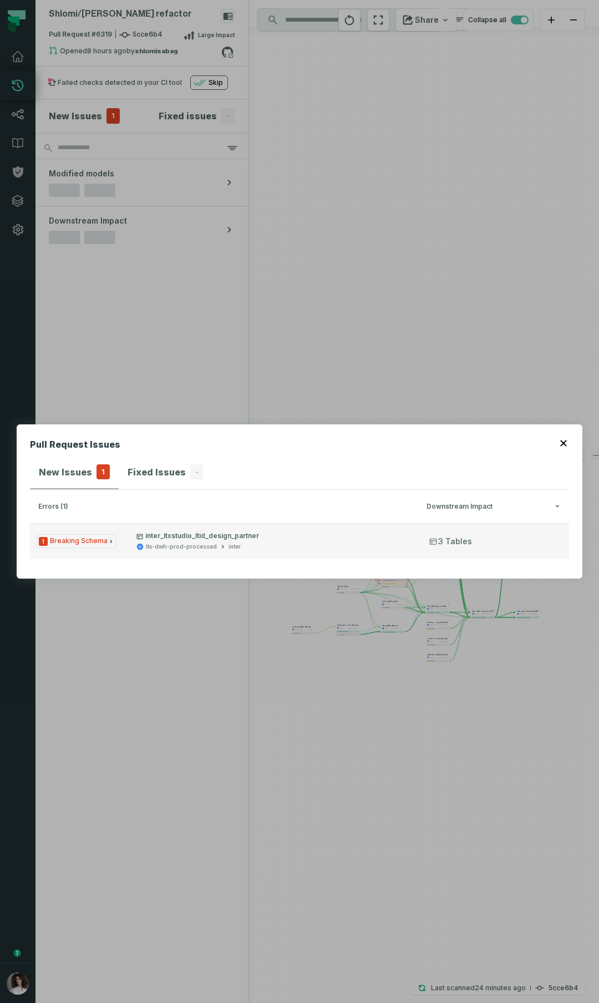
click at [287, 547] on div "ltx-dwh-prod-processed inter" at bounding box center [272, 546] width 273 height 8
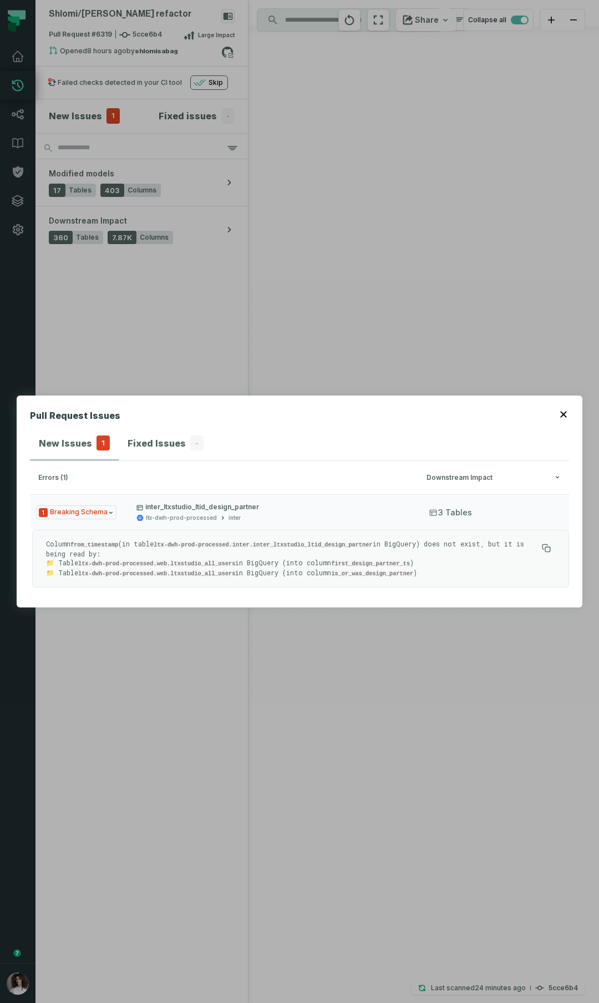
click at [231, 241] on div "Pull Request Issues New Issues 1 Fixed Issues - errors (1) Downstream Impact 1 …" at bounding box center [299, 501] width 599 height 1003
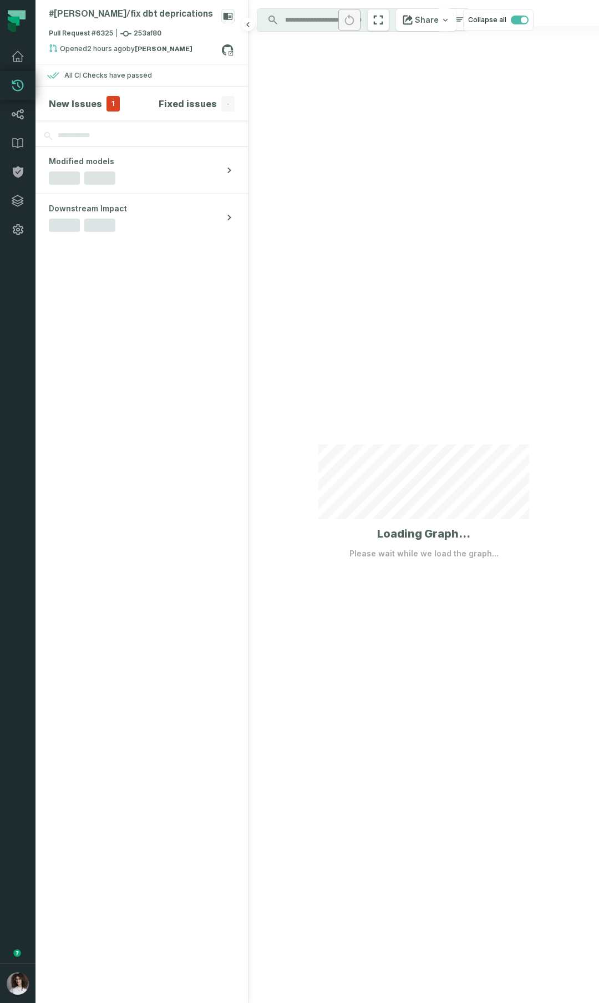
click at [104, 116] on section "New Issues 1 Fixed issues -" at bounding box center [142, 103] width 212 height 33
click at [108, 111] on section "New Issues 1 Fixed issues -" at bounding box center [142, 103] width 212 height 33
click at [110, 107] on span "1" at bounding box center [113, 104] width 13 height 16
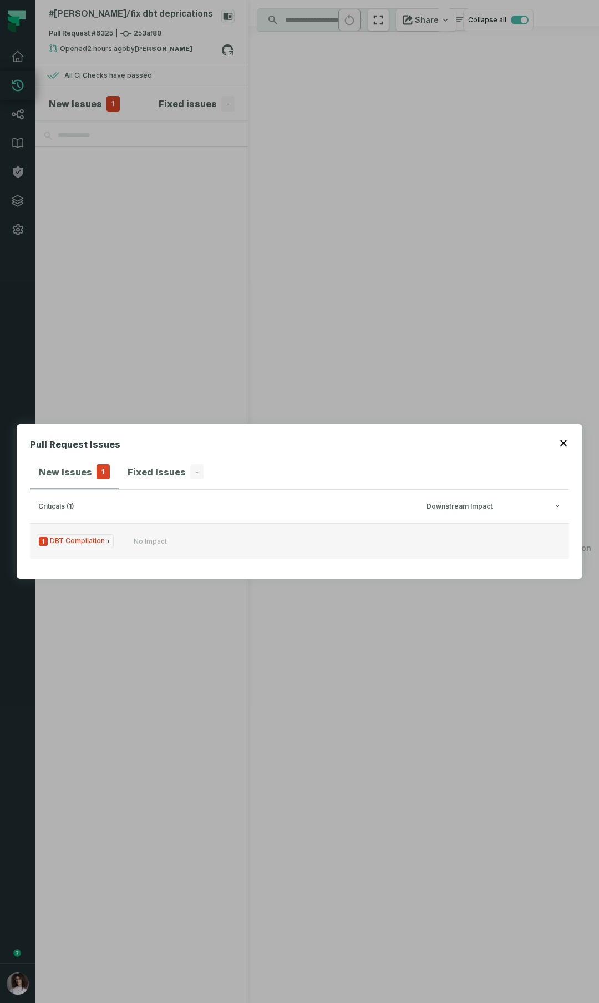
click at [331, 528] on button "1 DBT Compilation No Impact" at bounding box center [299, 541] width 539 height 36
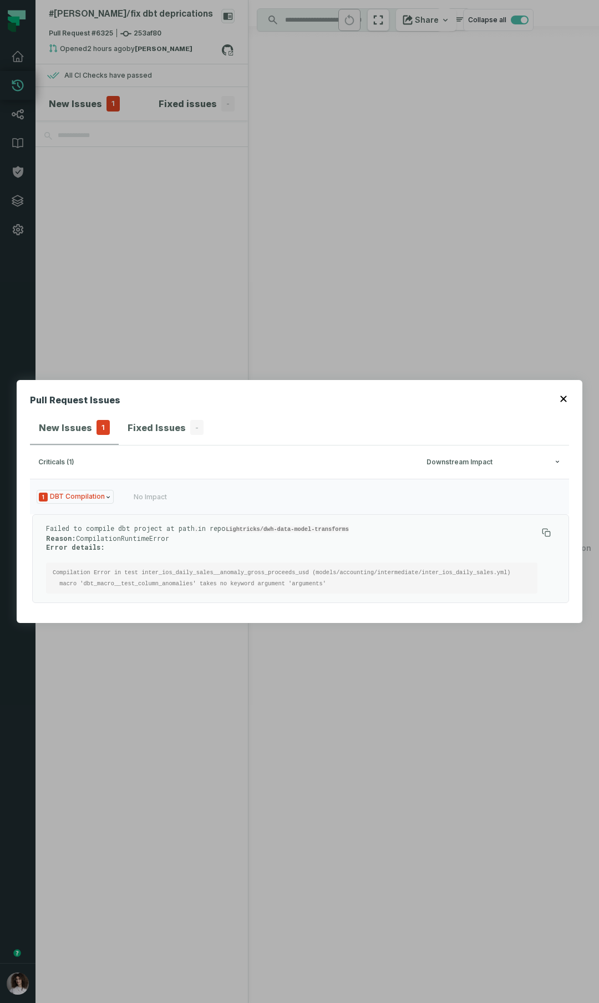
click at [204, 273] on div "Pull Request Issues New Issues 1 Fixed Issues - criticals (1) Downstream Impact…" at bounding box center [299, 501] width 599 height 1003
